Goal: Complete application form

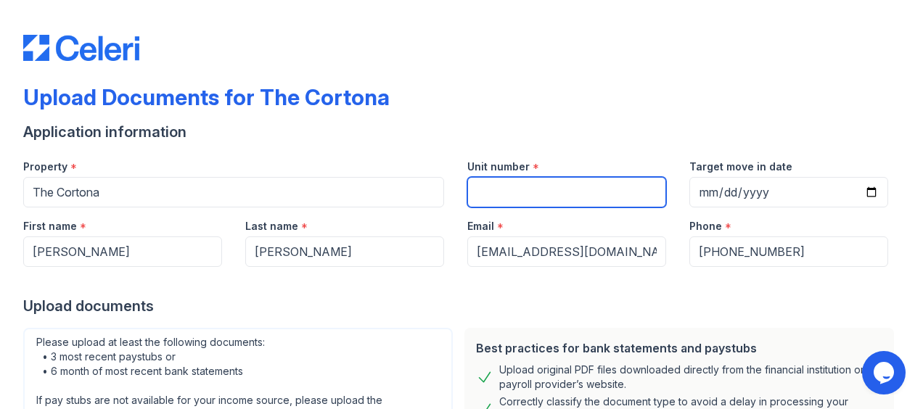
click at [519, 189] on input "Unit number" at bounding box center [566, 192] width 199 height 30
type input "921"
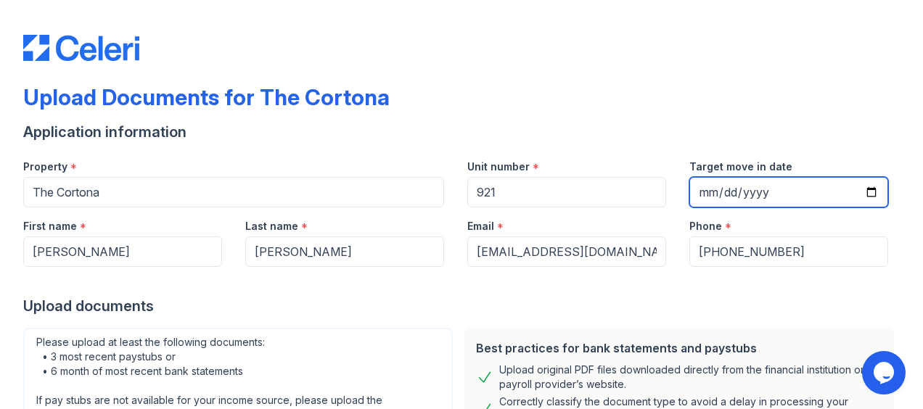
click at [861, 192] on input "Target move in date" at bounding box center [788, 192] width 199 height 30
type input "[DATE]"
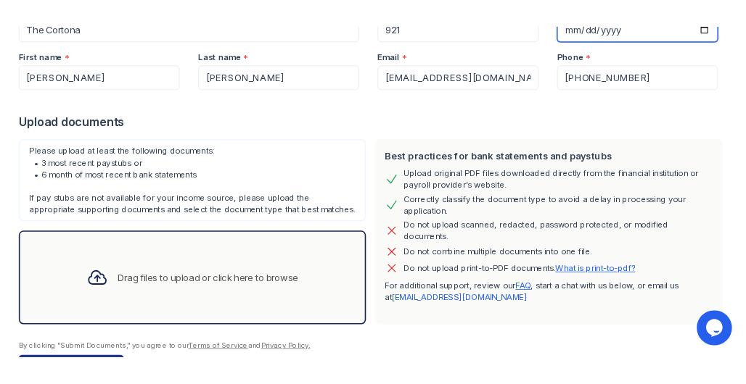
scroll to position [198, 0]
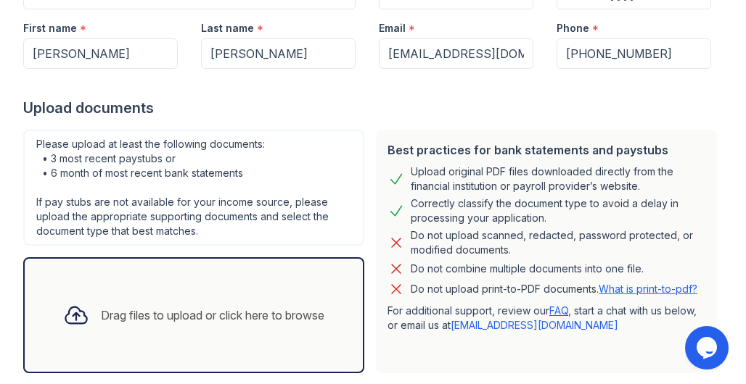
click at [131, 308] on div "Drag files to upload or click here to browse" at bounding box center [212, 315] width 223 height 17
click at [92, 287] on div "Drag files to upload or click here to browse" at bounding box center [193, 315] width 341 height 116
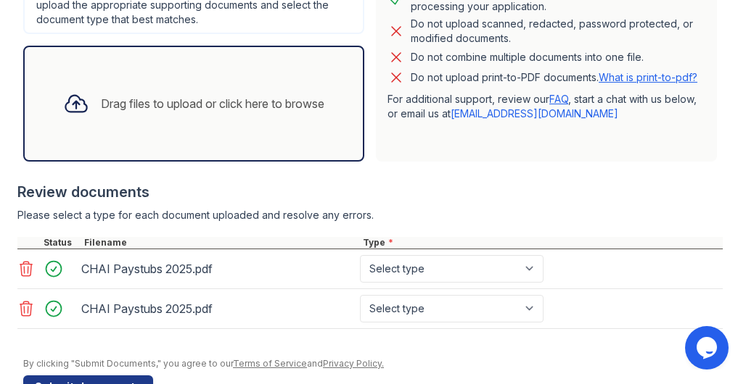
scroll to position [450, 0]
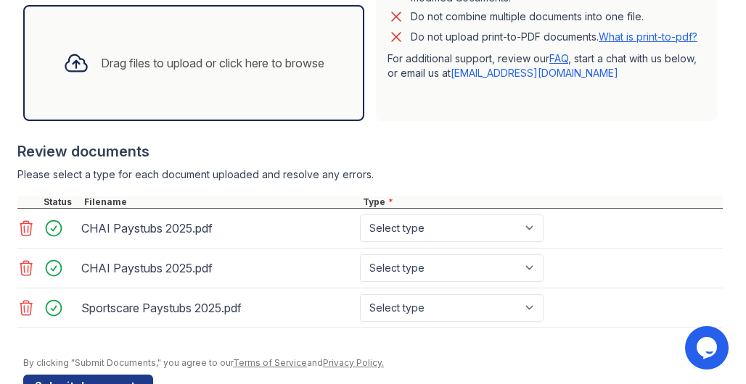
click at [54, 226] on div at bounding box center [58, 228] width 41 height 20
click at [26, 226] on icon at bounding box center [25, 228] width 17 height 17
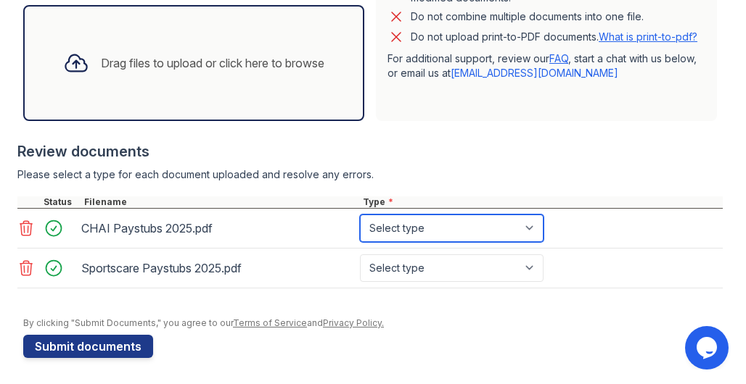
click at [535, 223] on select "Select type Paystub Bank Statement Offer Letter Tax Documents Benefit Award Let…" at bounding box center [452, 229] width 184 height 28
select select "paystub"
click at [360, 215] on select "Select type Paystub Bank Statement Offer Letter Tax Documents Benefit Award Let…" at bounding box center [452, 229] width 184 height 28
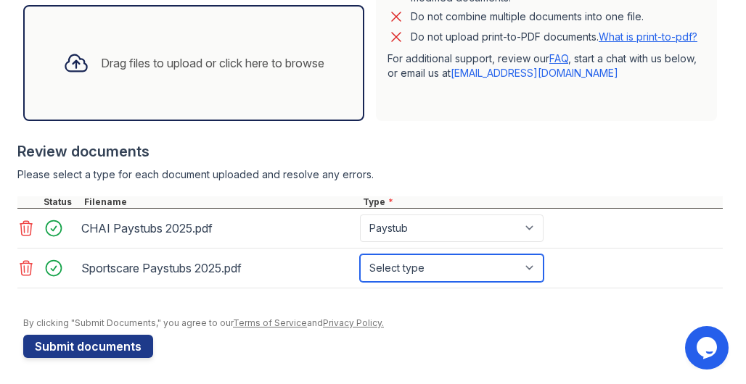
click at [428, 271] on select "Select type Paystub Bank Statement Offer Letter Tax Documents Benefit Award Let…" at bounding box center [452, 269] width 184 height 28
select select "paystub"
click at [360, 255] on select "Select type Paystub Bank Statement Offer Letter Tax Documents Benefit Award Let…" at bounding box center [452, 269] width 184 height 28
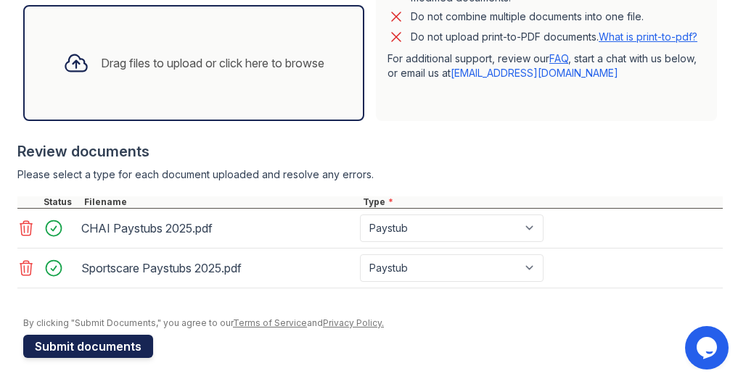
click at [113, 347] on button "Submit documents" at bounding box center [88, 346] width 130 height 23
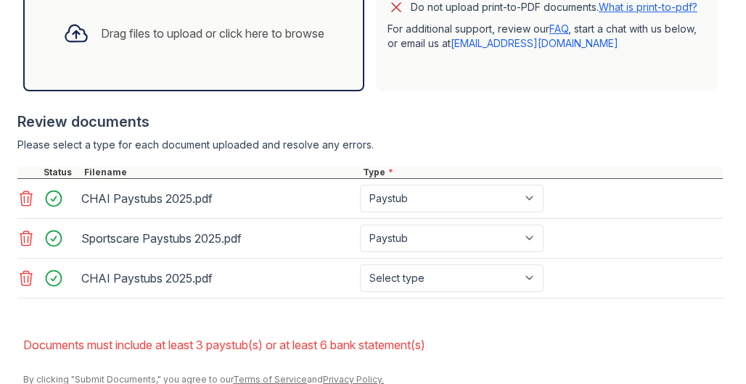
scroll to position [577, 0]
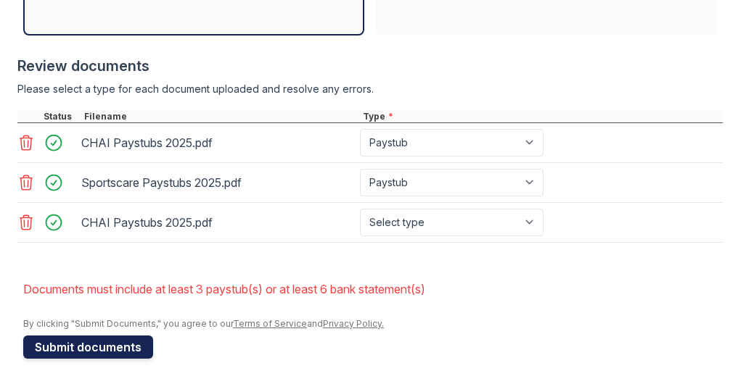
click at [102, 336] on button "Submit documents" at bounding box center [88, 347] width 130 height 23
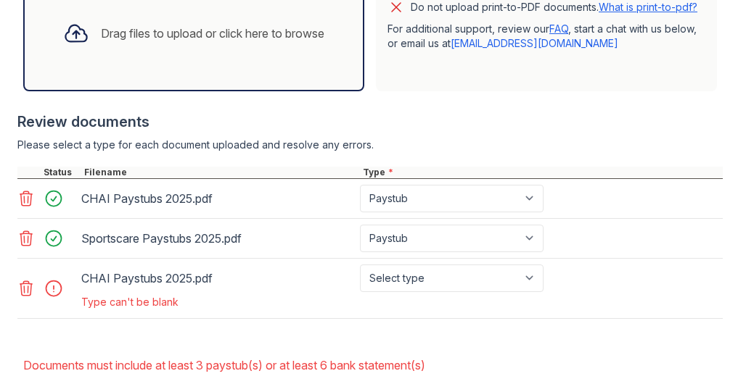
scroll to position [523, 0]
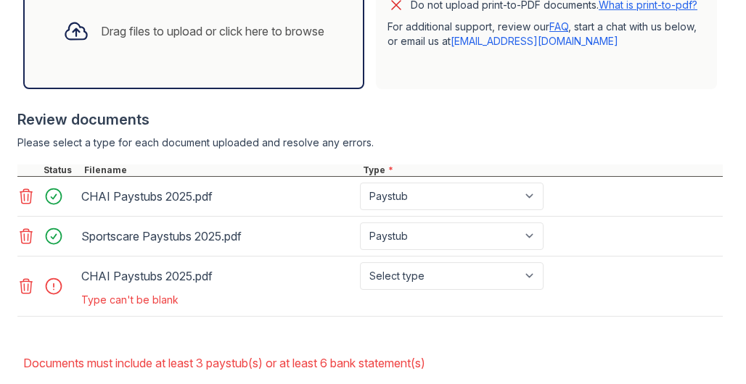
click at [617, 313] on div "CHAI Paystubs 2025.pdf Select type Paystub Bank Statement Offer Letter Tax Docu…" at bounding box center [369, 287] width 705 height 60
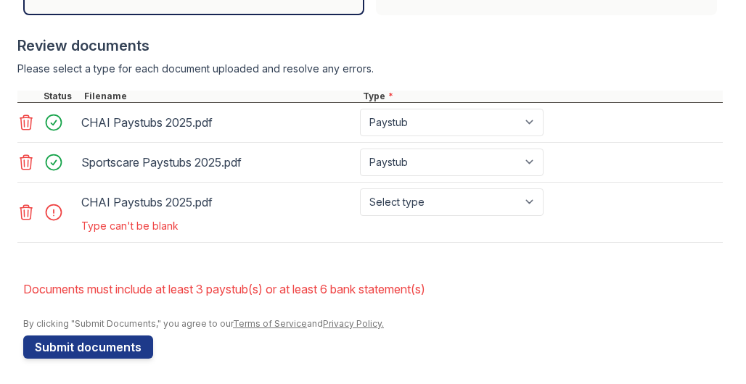
click at [26, 209] on icon at bounding box center [25, 212] width 17 height 17
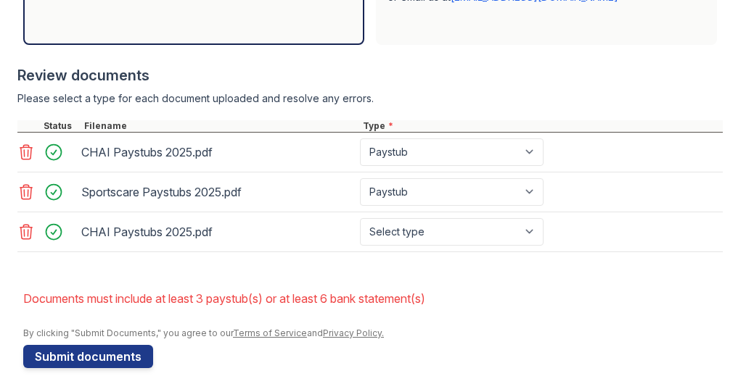
scroll to position [577, 0]
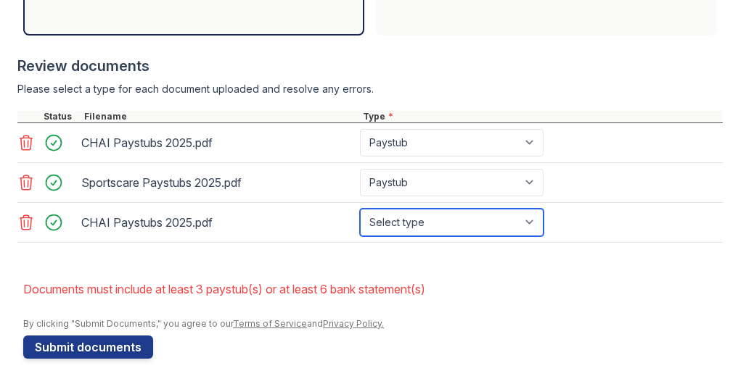
click at [534, 221] on select "Select type Paystub Bank Statement Offer Letter Tax Documents Benefit Award Let…" at bounding box center [452, 223] width 184 height 28
select select "paystub"
click at [360, 209] on select "Select type Paystub Bank Statement Offer Letter Tax Documents Benefit Award Let…" at bounding box center [452, 223] width 184 height 28
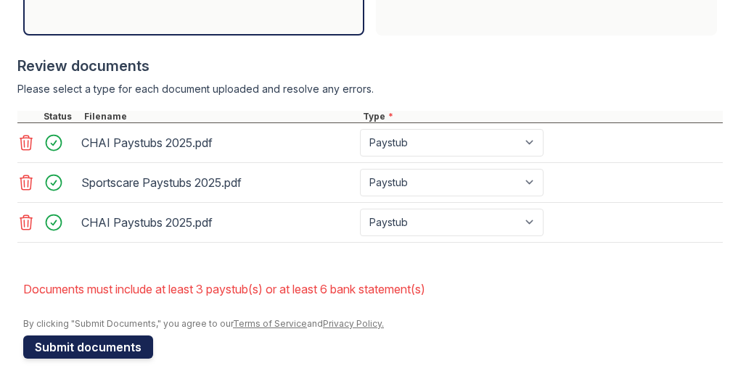
click at [108, 348] on button "Submit documents" at bounding box center [88, 347] width 130 height 23
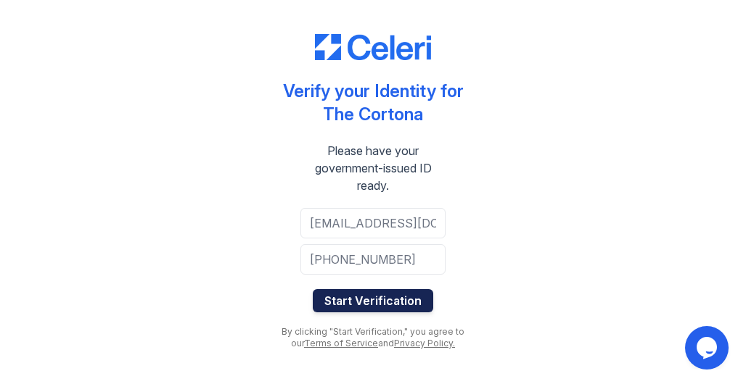
click at [407, 307] on button "Start Verification" at bounding box center [373, 300] width 120 height 23
